Goal: Information Seeking & Learning: Learn about a topic

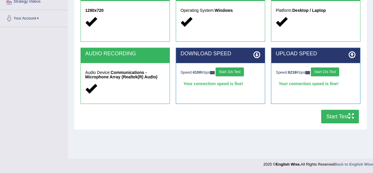
click at [346, 119] on button "Start Test" at bounding box center [340, 116] width 38 height 14
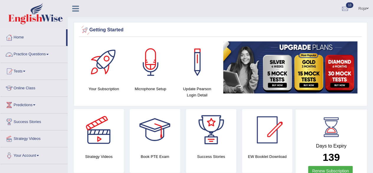
click at [45, 53] on link "Practice Questions" at bounding box center [33, 53] width 67 height 15
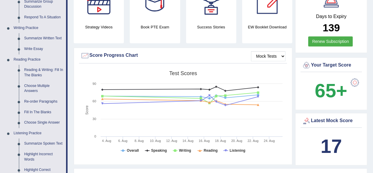
scroll to position [111, 0]
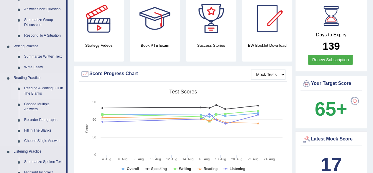
click at [34, 89] on link "Reading & Writing: Fill In The Blanks" at bounding box center [44, 91] width 45 height 16
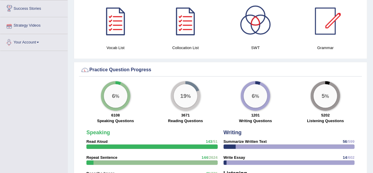
scroll to position [363, 0]
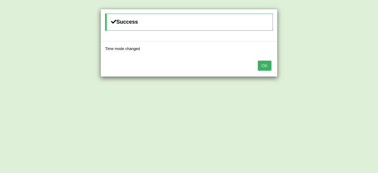
click at [263, 63] on button "OK" at bounding box center [265, 65] width 14 height 10
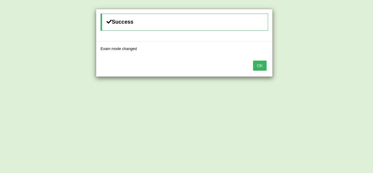
click at [255, 66] on button "OK" at bounding box center [260, 65] width 14 height 10
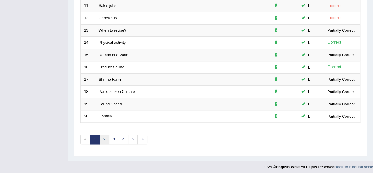
scroll to position [215, 0]
click at [108, 135] on link "2" at bounding box center [104, 139] width 10 height 10
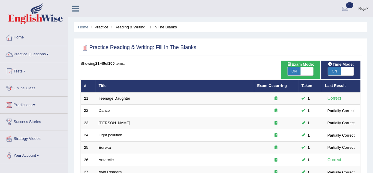
scroll to position [215, 0]
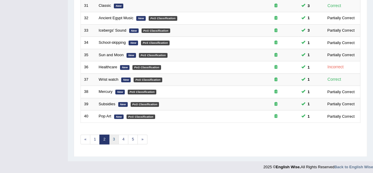
click at [114, 135] on link "3" at bounding box center [114, 139] width 10 height 10
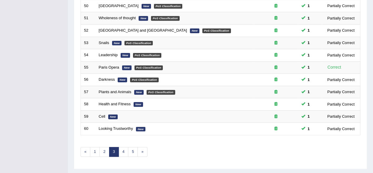
scroll to position [215, 0]
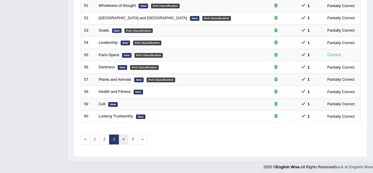
click at [125, 137] on link "4" at bounding box center [124, 139] width 10 height 10
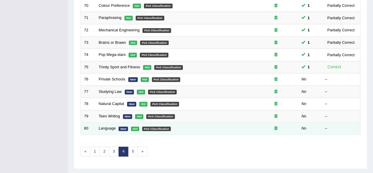
scroll to position [200, 0]
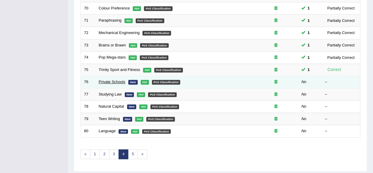
click at [114, 79] on link "Private Schools" at bounding box center [112, 81] width 27 height 4
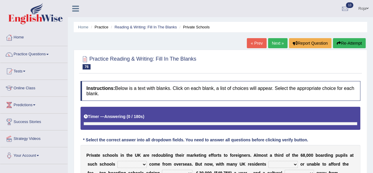
drag, startPoint x: 371, startPoint y: 84, endPoint x: 376, endPoint y: 82, distance: 5.5
click at [373, 82] on html "Toggle navigation Home Practice Questions Speaking Practice Read Aloud Repeat S…" at bounding box center [186, 86] width 373 height 173
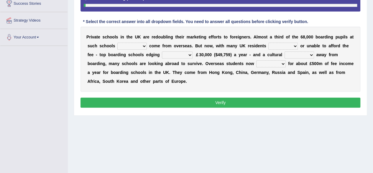
scroll to position [118, 0]
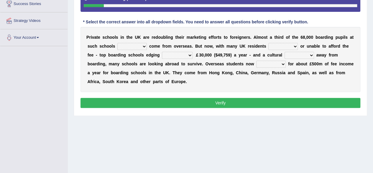
click at [131, 46] on select "all set already great news" at bounding box center [132, 46] width 30 height 7
click at [205, 49] on div "P r i v a t e s c h o o l s i n t h e U K a r e r e d o u b l i n g t h e i r m…" at bounding box center [221, 59] width 280 height 65
click at [297, 46] on select "answering unwilling realising storing" at bounding box center [283, 46] width 30 height 7
click at [245, 46] on b "K" at bounding box center [243, 46] width 3 height 5
click at [175, 54] on select "rewards towards notification amounting" at bounding box center [177, 55] width 31 height 7
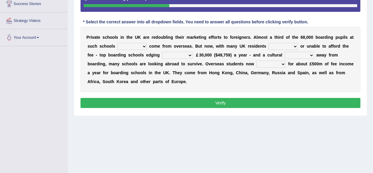
click at [302, 52] on select "go rattle shatter shift" at bounding box center [300, 55] width 30 height 7
click at [274, 53] on b "t" at bounding box center [273, 55] width 1 height 5
click at [272, 65] on select "hold think account say" at bounding box center [271, 63] width 30 height 7
click at [256, 60] on select "hold think account say" at bounding box center [271, 63] width 30 height 7
click at [268, 67] on div "P r i v a t e s c h o o l s i n t h e U K a r e r e d o u b l i n g t h e i r m…" at bounding box center [221, 59] width 280 height 65
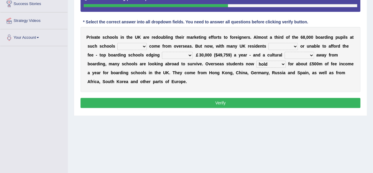
click at [268, 65] on select "hold think account say" at bounding box center [271, 63] width 30 height 7
select select "account"
click at [256, 60] on select "hold think account say" at bounding box center [271, 63] width 30 height 7
click at [142, 45] on select "all set already great news" at bounding box center [132, 46] width 30 height 7
select select "already"
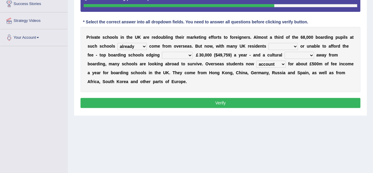
click at [117, 43] on select "all set already great news" at bounding box center [132, 46] width 30 height 7
click at [284, 47] on select "answering unwilling realising storing" at bounding box center [283, 46] width 30 height 7
select select "unwilling"
click at [268, 43] on select "answering unwilling realising storing" at bounding box center [283, 46] width 30 height 7
click at [182, 55] on select "rewards towards notification amounting" at bounding box center [177, 55] width 31 height 7
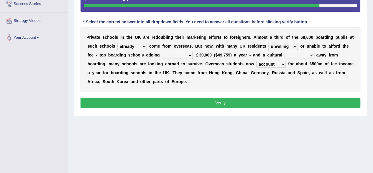
select select "amounting"
click at [162, 52] on select "rewards towards notification amounting" at bounding box center [177, 55] width 31 height 7
click at [174, 55] on select "rewards towards notification amounting" at bounding box center [177, 55] width 31 height 7
click at [291, 54] on select "go rattle shatter shift" at bounding box center [300, 55] width 30 height 7
click at [285, 52] on select "go rattle shatter shift" at bounding box center [300, 55] width 30 height 7
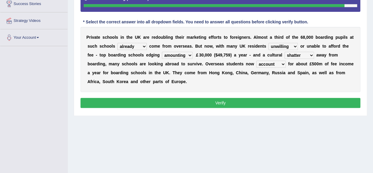
click at [291, 55] on select "go rattle shatter shift" at bounding box center [300, 55] width 30 height 7
select select "shift"
click at [285, 52] on select "go rattle shatter shift" at bounding box center [300, 55] width 30 height 7
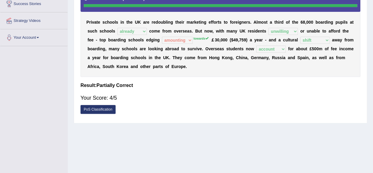
click at [202, 44] on div "P r i v a t e s c h o o l s i n t h e U K a r e r e d o u b l i n g t h e i r m…" at bounding box center [221, 33] width 280 height 88
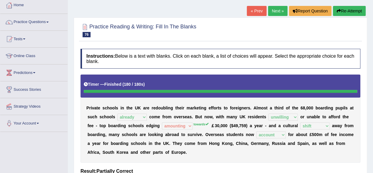
scroll to position [30, 0]
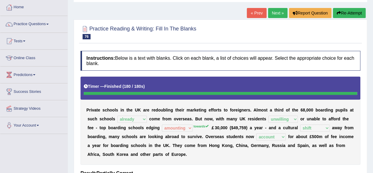
click at [272, 14] on link "Next »" at bounding box center [277, 13] width 19 height 10
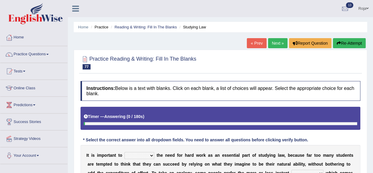
click at [373, 43] on html "Toggle navigation Home Practice Questions Speaking Practice Read Aloud Repeat S…" at bounding box center [186, 86] width 373 height 173
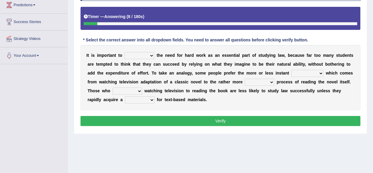
scroll to position [106, 0]
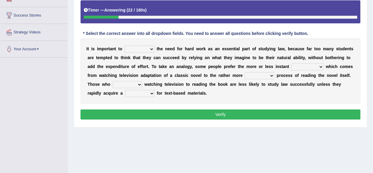
click at [135, 46] on select "emphasise criticise adjust replicate" at bounding box center [139, 48] width 30 height 7
click at [208, 60] on div "I t i s i m p o r t a n t t o emphasise criticise adjust replicate t h e n e e …" at bounding box center [221, 70] width 280 height 65
click at [138, 49] on select "emphasise criticise adjust replicate" at bounding box center [139, 48] width 30 height 7
select select "emphasise"
click at [124, 45] on select "emphasise criticise adjust replicate" at bounding box center [139, 48] width 30 height 7
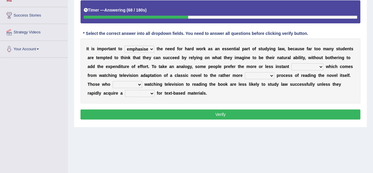
click at [298, 65] on select "satisfaction reaction gratification adjusted" at bounding box center [307, 66] width 32 height 7
click at [291, 63] on select "satisfaction reaction gratification adjusted" at bounding box center [307, 66] width 32 height 7
click at [311, 69] on select "satisfaction reaction gratification adjusted" at bounding box center [307, 66] width 32 height 7
select select "reaction"
click at [291, 63] on select "satisfaction reaction gratification adjusted" at bounding box center [307, 66] width 32 height 7
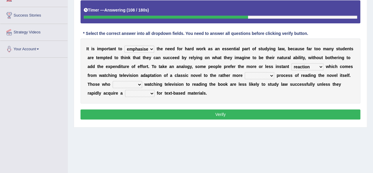
click at [270, 76] on select "fulfilling laborious acquire broken" at bounding box center [260, 75] width 30 height 7
click at [316, 66] on select "satisfaction reaction gratification adjusted" at bounding box center [307, 66] width 32 height 7
click at [261, 72] on select "fulfilling laborious acquire broken" at bounding box center [260, 75] width 30 height 7
select select "acquire"
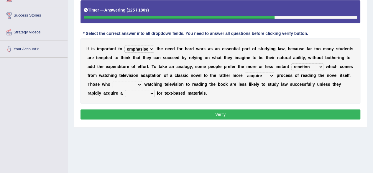
click at [245, 72] on select "fulfilling laborious acquire broken" at bounding box center [260, 75] width 30 height 7
click at [137, 86] on select "refer prefer stuff knot" at bounding box center [128, 84] width 30 height 7
select select "prefer"
click at [113, 81] on select "refer prefer stuff knot" at bounding box center [128, 84] width 30 height 7
click at [133, 82] on select "refer prefer stuff knot" at bounding box center [128, 84] width 30 height 7
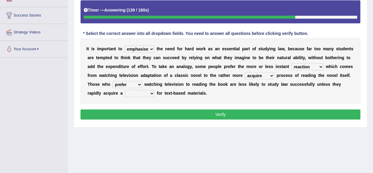
click at [133, 82] on select "refer prefer stuff knot" at bounding box center [128, 84] width 30 height 7
click at [146, 93] on select "judgement waste taste set" at bounding box center [140, 93] width 30 height 7
select select "set"
click at [125, 90] on select "judgement waste taste set" at bounding box center [140, 93] width 30 height 7
click at [303, 64] on select "satisfaction reaction gratification adjusted" at bounding box center [307, 66] width 32 height 7
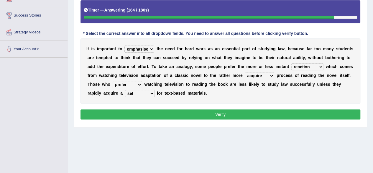
select select "gratification"
click at [291, 63] on select "satisfaction reaction gratification adjusted" at bounding box center [307, 66] width 32 height 7
click at [260, 76] on select "fulfilling laborious acquire broken" at bounding box center [260, 75] width 30 height 7
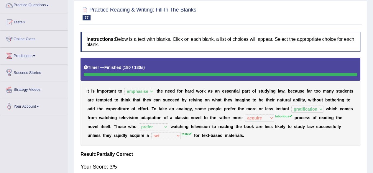
scroll to position [0, 0]
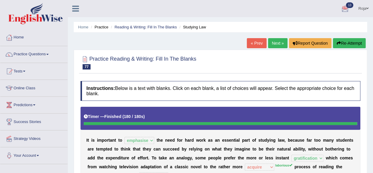
click at [349, 7] on span "13" at bounding box center [349, 5] width 7 height 6
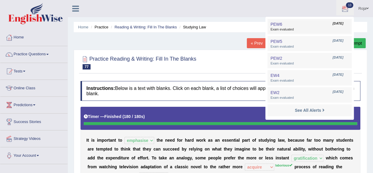
click at [320, 29] on span "Exam evaluated" at bounding box center [310, 29] width 78 height 5
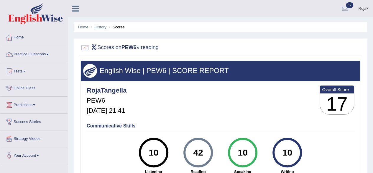
click at [96, 26] on link "History" at bounding box center [101, 27] width 12 height 4
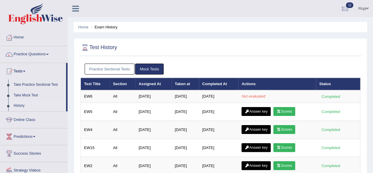
click at [37, 55] on link "Practice Questions" at bounding box center [33, 53] width 67 height 15
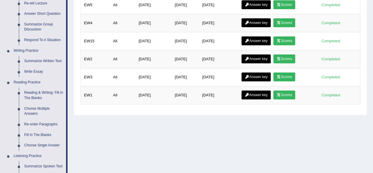
scroll to position [101, 0]
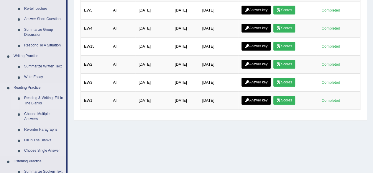
click at [42, 99] on link "Reading & Writing: Fill In The Blanks" at bounding box center [44, 101] width 45 height 16
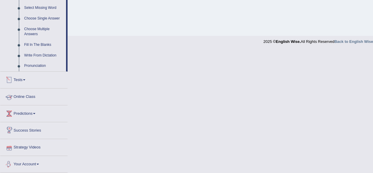
scroll to position [249, 0]
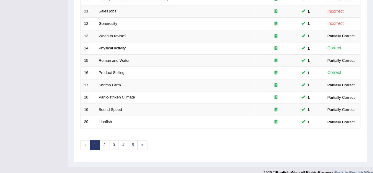
scroll to position [209, 0]
click at [112, 142] on link "3" at bounding box center [114, 145] width 10 height 10
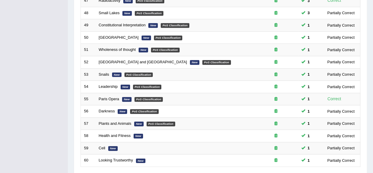
scroll to position [190, 0]
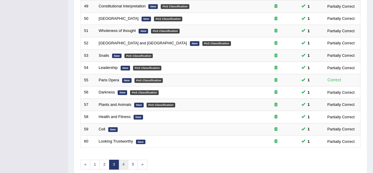
click at [124, 161] on link "4" at bounding box center [124, 164] width 10 height 10
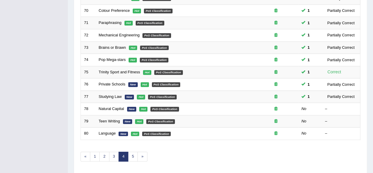
scroll to position [197, 0]
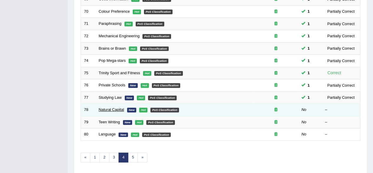
click at [118, 108] on link "Natural Capital" at bounding box center [111, 109] width 25 height 4
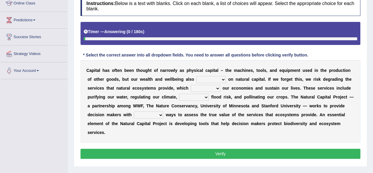
scroll to position [85, 0]
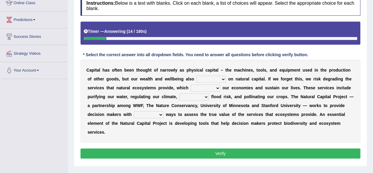
click at [203, 78] on select "rely reply supply apply" at bounding box center [211, 79] width 30 height 7
select select "rely"
click at [196, 76] on select "rely reply supply apply" at bounding box center [211, 79] width 30 height 7
click at [203, 85] on select "import report support export" at bounding box center [206, 87] width 30 height 7
select select "support"
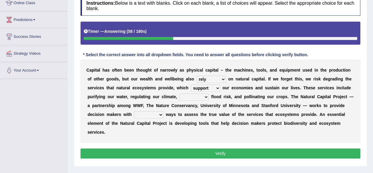
click at [191, 84] on select "import report support export" at bounding box center [206, 87] width 30 height 7
drag, startPoint x: 202, startPoint y: 93, endPoint x: 204, endPoint y: 88, distance: 5.0
click at [204, 88] on div "C a p i t a l h a s o f t e n b e e n t h o u g h t o f n a r r o w l y a s p h…" at bounding box center [221, 101] width 280 height 83
click at [204, 88] on select "import report support export" at bounding box center [206, 87] width 30 height 7
click at [258, 88] on b "n" at bounding box center [259, 87] width 3 height 5
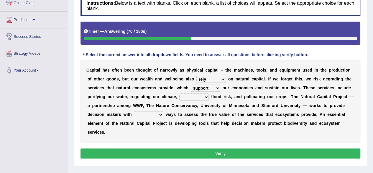
click at [194, 93] on select "bringing lacking staggering reducing" at bounding box center [194, 96] width 30 height 7
select select "reducing"
click at [179, 93] on select "bringing lacking staggering reducing" at bounding box center [194, 96] width 30 height 7
click at [158, 111] on select "liable powerful strong reliable" at bounding box center [149, 114] width 30 height 7
select select "powerful"
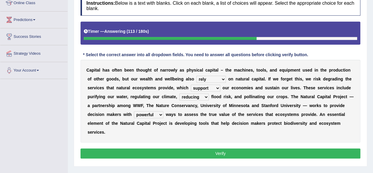
click at [134, 111] on select "liable powerful strong reliable" at bounding box center [149, 114] width 30 height 7
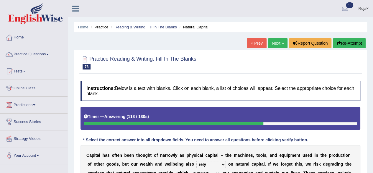
scroll to position [90, 0]
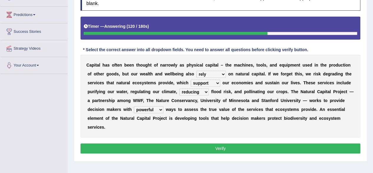
click at [217, 73] on select "rely reply supply apply" at bounding box center [211, 74] width 30 height 7
click at [168, 80] on b "d" at bounding box center [169, 82] width 3 height 5
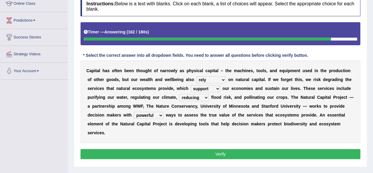
scroll to position [85, 0]
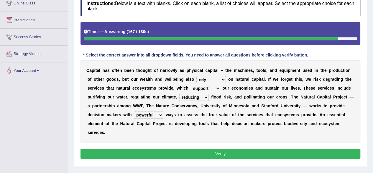
click at [281, 148] on button "Verify" at bounding box center [221, 153] width 280 height 10
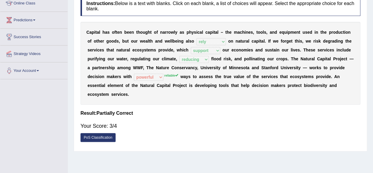
scroll to position [0, 0]
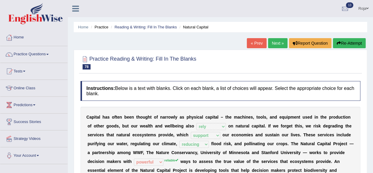
click at [348, 9] on link "13" at bounding box center [345, 7] width 18 height 15
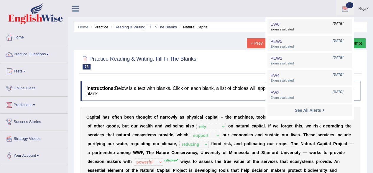
click at [329, 29] on span "Exam evaluated" at bounding box center [310, 29] width 78 height 5
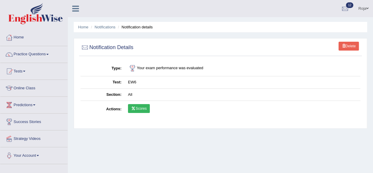
click at [145, 112] on td "Scores" at bounding box center [243, 109] width 236 height 17
click at [145, 110] on link "Scores" at bounding box center [139, 108] width 22 height 9
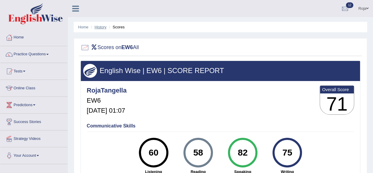
click at [102, 28] on link "History" at bounding box center [101, 27] width 12 height 4
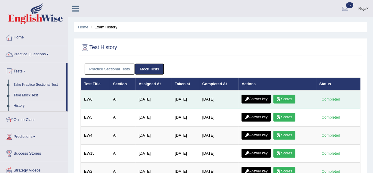
click at [259, 99] on link "Answer key" at bounding box center [256, 98] width 29 height 9
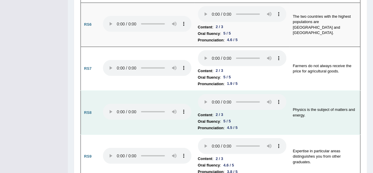
scroll to position [779, 0]
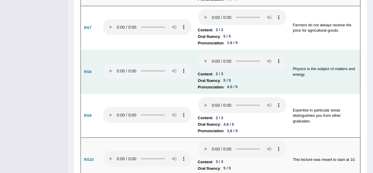
drag, startPoint x: 375, startPoint y: 11, endPoint x: 350, endPoint y: 63, distance: 58.1
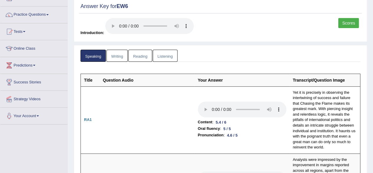
scroll to position [45, 0]
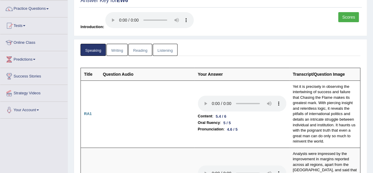
click at [123, 47] on link "Writing" at bounding box center [116, 50] width 21 height 12
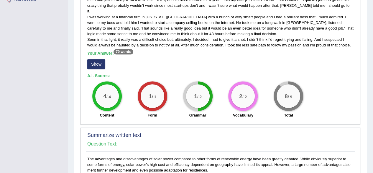
scroll to position [101, 0]
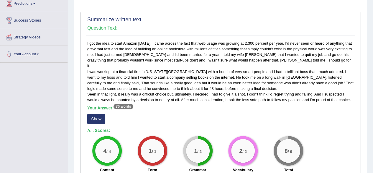
click at [99, 114] on button "Show" at bounding box center [96, 119] width 18 height 10
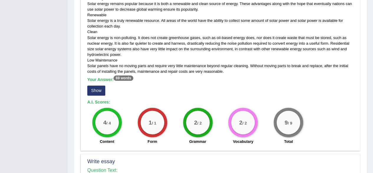
scroll to position [340, 0]
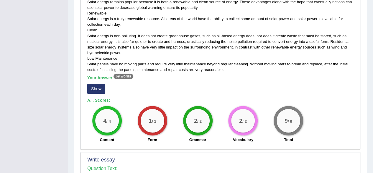
click at [97, 83] on button "Show" at bounding box center [96, 88] width 18 height 10
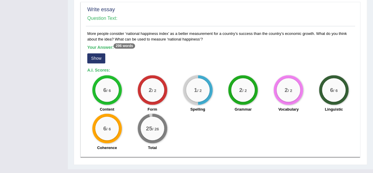
scroll to position [499, 0]
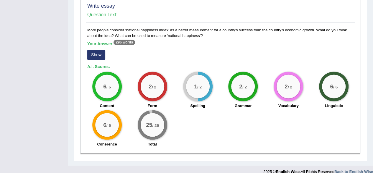
click at [91, 50] on button "Show" at bounding box center [96, 55] width 18 height 10
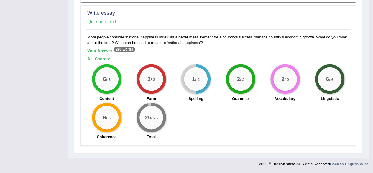
scroll to position [485, 0]
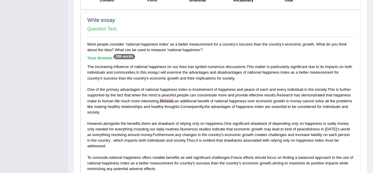
drag, startPoint x: 373, startPoint y: 109, endPoint x: 377, endPoint y: 120, distance: 11.5
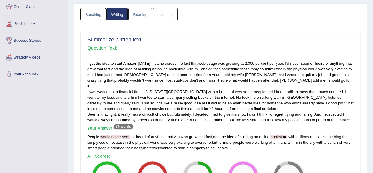
scroll to position [0, 0]
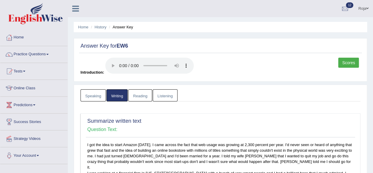
click at [145, 97] on link "Reading" at bounding box center [140, 95] width 24 height 12
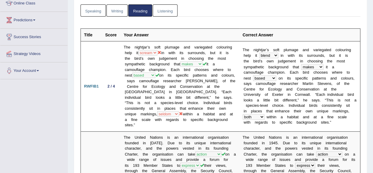
scroll to position [100, 0]
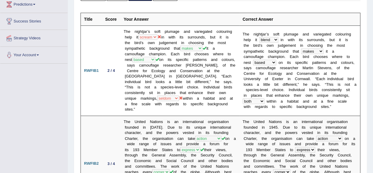
drag, startPoint x: 373, startPoint y: 26, endPoint x: 377, endPoint y: 26, distance: 3.8
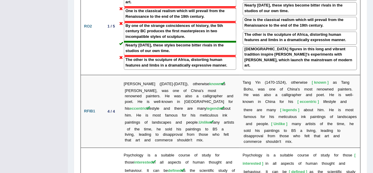
scroll to position [1120, 0]
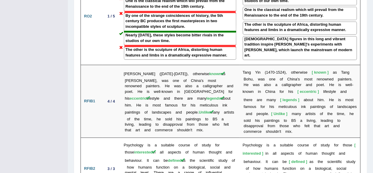
drag, startPoint x: 371, startPoint y: 127, endPoint x: 377, endPoint y: 127, distance: 5.3
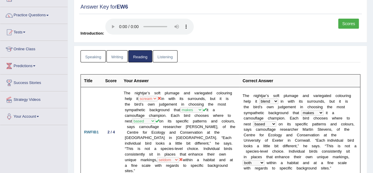
scroll to position [0, 0]
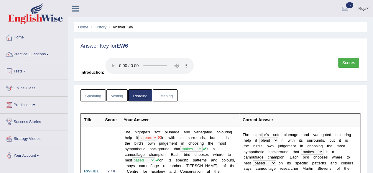
click at [169, 95] on link "Listening" at bounding box center [165, 95] width 25 height 12
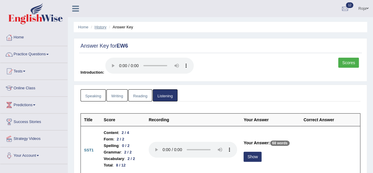
click at [101, 27] on link "History" at bounding box center [101, 27] width 12 height 4
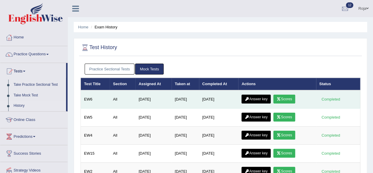
click at [289, 101] on link "Scores" at bounding box center [284, 98] width 22 height 9
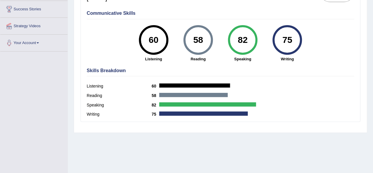
scroll to position [113, 0]
